Goal: Information Seeking & Learning: Learn about a topic

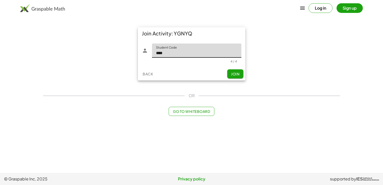
type input "****"
click at [240, 73] on button "Join" at bounding box center [235, 73] width 16 height 9
type input "****"
click at [235, 72] on span "Join" at bounding box center [235, 73] width 8 height 5
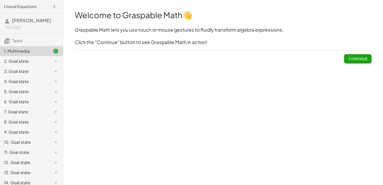
click at [349, 61] on button "Continue" at bounding box center [357, 58] width 27 height 9
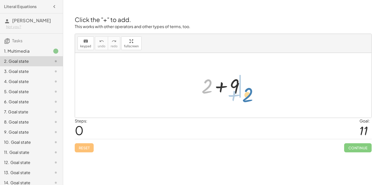
drag, startPoint x: 210, startPoint y: 91, endPoint x: 250, endPoint y: 99, distance: 40.7
click at [250, 99] on div "+ 2 + 2 + 9" at bounding box center [223, 85] width 59 height 29
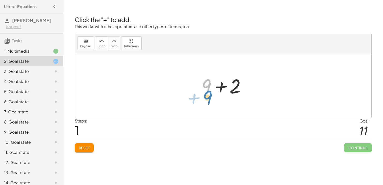
drag, startPoint x: 206, startPoint y: 86, endPoint x: 210, endPoint y: 92, distance: 7.0
click at [210, 92] on div at bounding box center [225, 85] width 52 height 26
drag, startPoint x: 207, startPoint y: 89, endPoint x: 229, endPoint y: 89, distance: 21.7
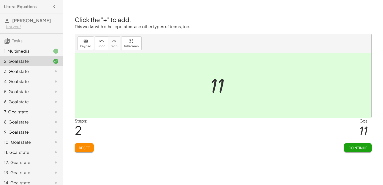
click at [345, 147] on button "Continue" at bounding box center [357, 147] width 27 height 9
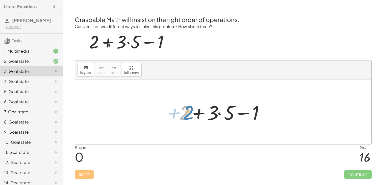
click at [187, 109] on div at bounding box center [225, 112] width 97 height 26
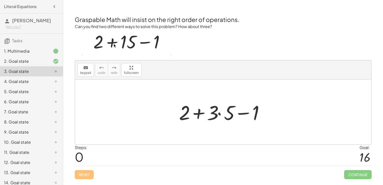
click at [199, 114] on div at bounding box center [225, 112] width 97 height 26
click at [246, 112] on div at bounding box center [225, 112] width 97 height 26
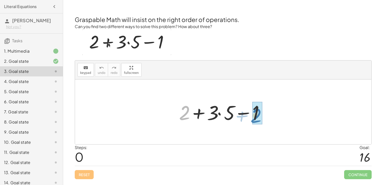
drag, startPoint x: 184, startPoint y: 113, endPoint x: 259, endPoint y: 115, distance: 75.5
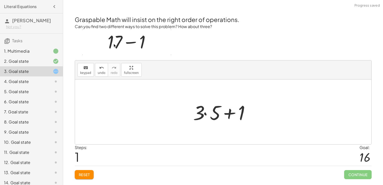
click at [231, 114] on div at bounding box center [225, 112] width 69 height 26
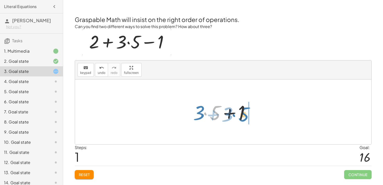
drag, startPoint x: 213, startPoint y: 116, endPoint x: 241, endPoint y: 118, distance: 28.6
click at [241, 118] on div at bounding box center [225, 112] width 69 height 26
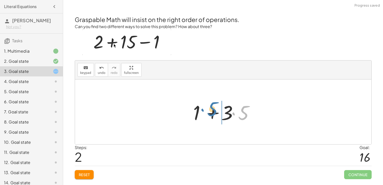
click at [238, 117] on div at bounding box center [225, 112] width 69 height 26
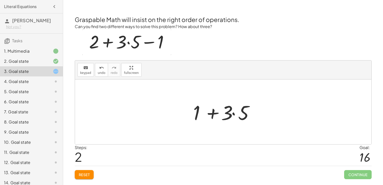
click at [233, 113] on div at bounding box center [225, 112] width 69 height 26
click at [218, 112] on div at bounding box center [225, 112] width 62 height 26
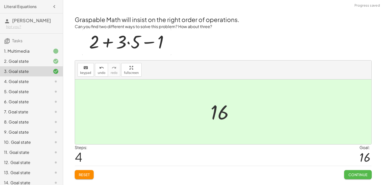
click at [351, 171] on button "Continue" at bounding box center [357, 174] width 27 height 9
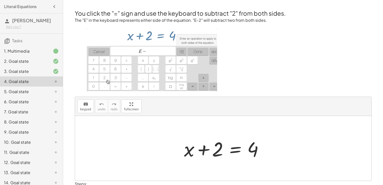
click at [239, 147] on div at bounding box center [225, 148] width 87 height 26
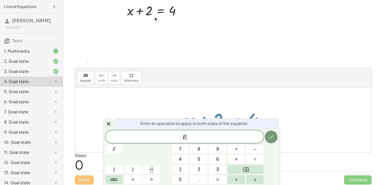
scroll to position [31, 0]
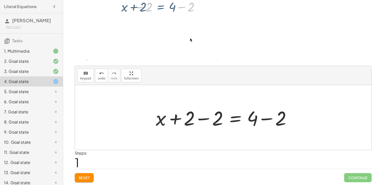
click at [203, 117] on div at bounding box center [225, 117] width 144 height 26
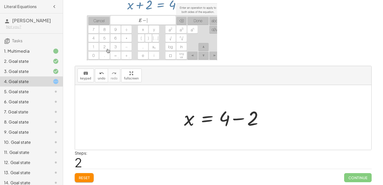
click at [238, 118] on div at bounding box center [225, 117] width 87 height 26
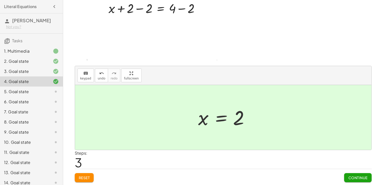
click at [347, 178] on button "Continue" at bounding box center [357, 177] width 27 height 9
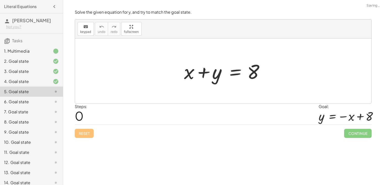
scroll to position [0, 0]
click at [234, 72] on div at bounding box center [225, 71] width 87 height 26
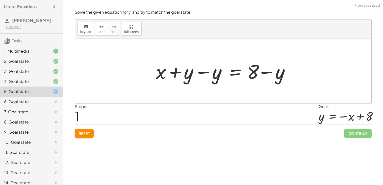
click at [204, 73] on div at bounding box center [225, 71] width 144 height 26
click at [266, 72] on div at bounding box center [252, 71] width 87 height 26
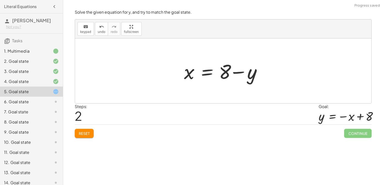
click at [238, 70] on div at bounding box center [225, 71] width 87 height 26
drag, startPoint x: 248, startPoint y: 77, endPoint x: 186, endPoint y: 79, distance: 62.4
click at [186, 79] on div at bounding box center [225, 71] width 87 height 26
click at [205, 73] on div at bounding box center [225, 71] width 87 height 26
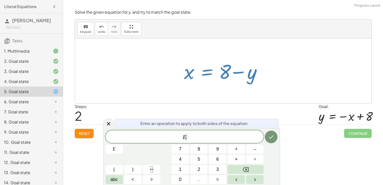
drag, startPoint x: 238, startPoint y: 72, endPoint x: 229, endPoint y: 87, distance: 17.6
click at [229, 87] on div "+ x + y = 8 + x + y − y = + 8 − y + x + 0 = + 8 − y x = 8 + − y" at bounding box center [223, 70] width 296 height 65
drag, startPoint x: 226, startPoint y: 78, endPoint x: 182, endPoint y: 79, distance: 43.2
click at [182, 79] on div at bounding box center [225, 71] width 87 height 26
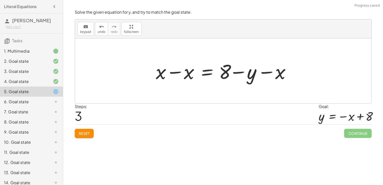
click at [173, 72] on div at bounding box center [225, 71] width 144 height 26
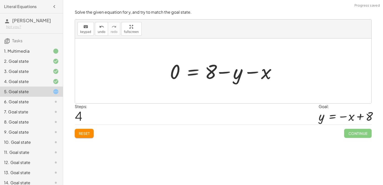
click at [250, 73] on div at bounding box center [224, 71] width 115 height 26
click at [221, 71] on div at bounding box center [224, 71] width 115 height 26
click at [82, 133] on span "Reset" at bounding box center [84, 133] width 11 height 5
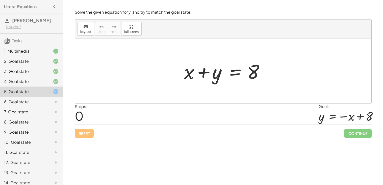
click at [236, 72] on div at bounding box center [225, 71] width 87 height 26
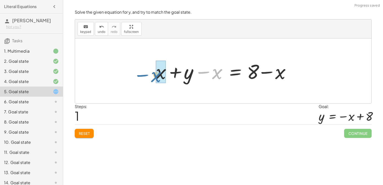
drag, startPoint x: 214, startPoint y: 74, endPoint x: 153, endPoint y: 77, distance: 61.2
click at [153, 77] on div at bounding box center [225, 71] width 144 height 26
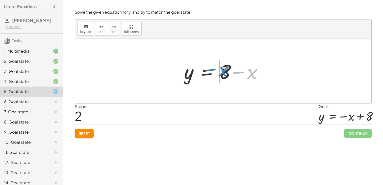
drag, startPoint x: 251, startPoint y: 74, endPoint x: 222, endPoint y: 72, distance: 29.1
click at [222, 72] on div at bounding box center [225, 71] width 87 height 26
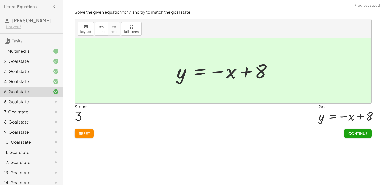
click at [354, 131] on span "Continue" at bounding box center [357, 133] width 19 height 5
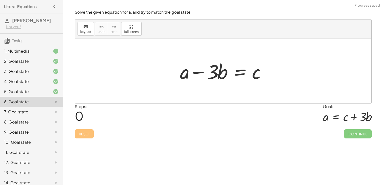
click at [242, 72] on div at bounding box center [225, 71] width 95 height 26
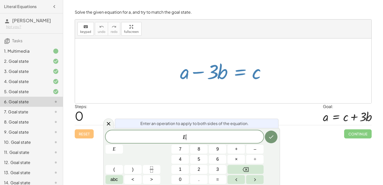
drag, startPoint x: 241, startPoint y: 76, endPoint x: 223, endPoint y: 77, distance: 17.4
click at [223, 77] on div at bounding box center [225, 71] width 95 height 26
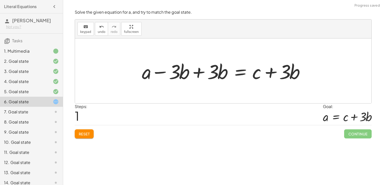
click at [199, 73] on div at bounding box center [225, 71] width 172 height 26
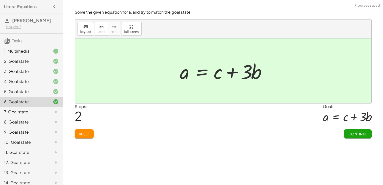
click at [351, 134] on span "Continue" at bounding box center [357, 133] width 19 height 5
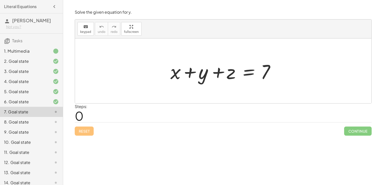
click at [248, 71] on div at bounding box center [225, 71] width 114 height 26
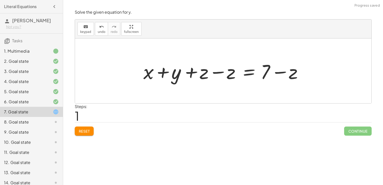
click at [221, 72] on div at bounding box center [225, 71] width 168 height 26
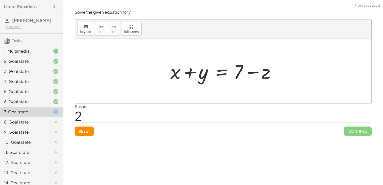
click at [252, 74] on div at bounding box center [225, 71] width 114 height 26
click at [222, 73] on div at bounding box center [225, 71] width 114 height 26
click at [191, 70] on div at bounding box center [225, 71] width 171 height 26
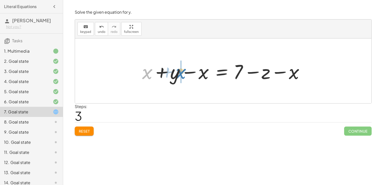
drag, startPoint x: 148, startPoint y: 76, endPoint x: 183, endPoint y: 75, distance: 34.1
click at [183, 75] on div at bounding box center [225, 71] width 171 height 26
click at [190, 72] on div at bounding box center [225, 71] width 171 height 26
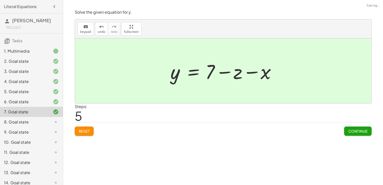
click at [253, 72] on div at bounding box center [225, 71] width 114 height 26
click at [360, 129] on span "Continue" at bounding box center [357, 131] width 19 height 5
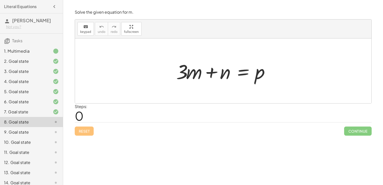
scroll to position [15, 0]
